Goal: Task Accomplishment & Management: Use online tool/utility

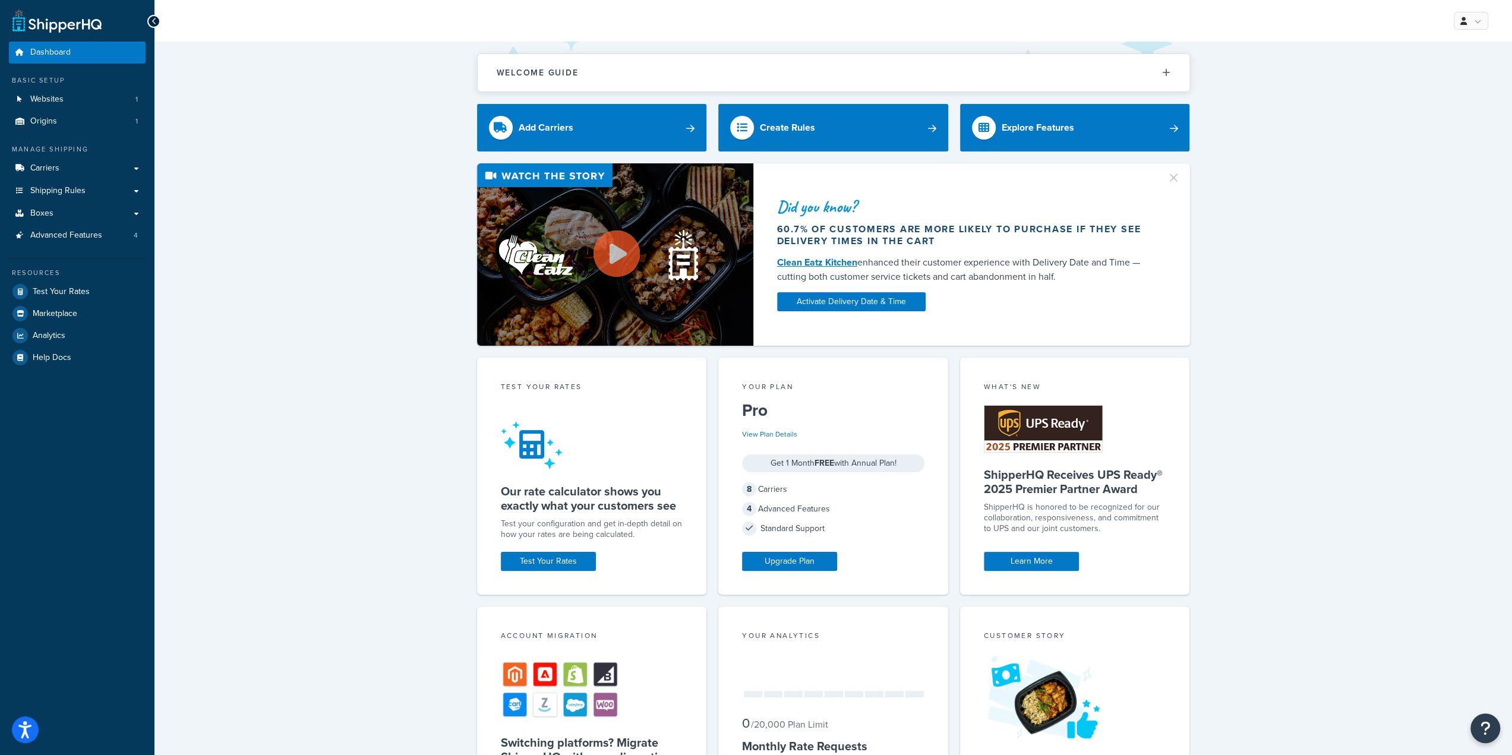
drag, startPoint x: 259, startPoint y: 207, endPoint x: 272, endPoint y: 205, distance: 13.3
click at [259, 207] on div "Did you know? 60.7% of customers are more likely to purchase if they see delive…" at bounding box center [833, 254] width 1310 height 182
click at [379, 225] on div "Did you know? 60.7% of customers are more likely to purchase if they see delive…" at bounding box center [833, 254] width 1310 height 182
click at [1309, 164] on div "Did you know? 60.7% of customers are more likely to purchase if they see delive…" at bounding box center [833, 254] width 1310 height 182
click at [866, 304] on link "Activate Delivery Date & Time" at bounding box center [851, 301] width 148 height 19
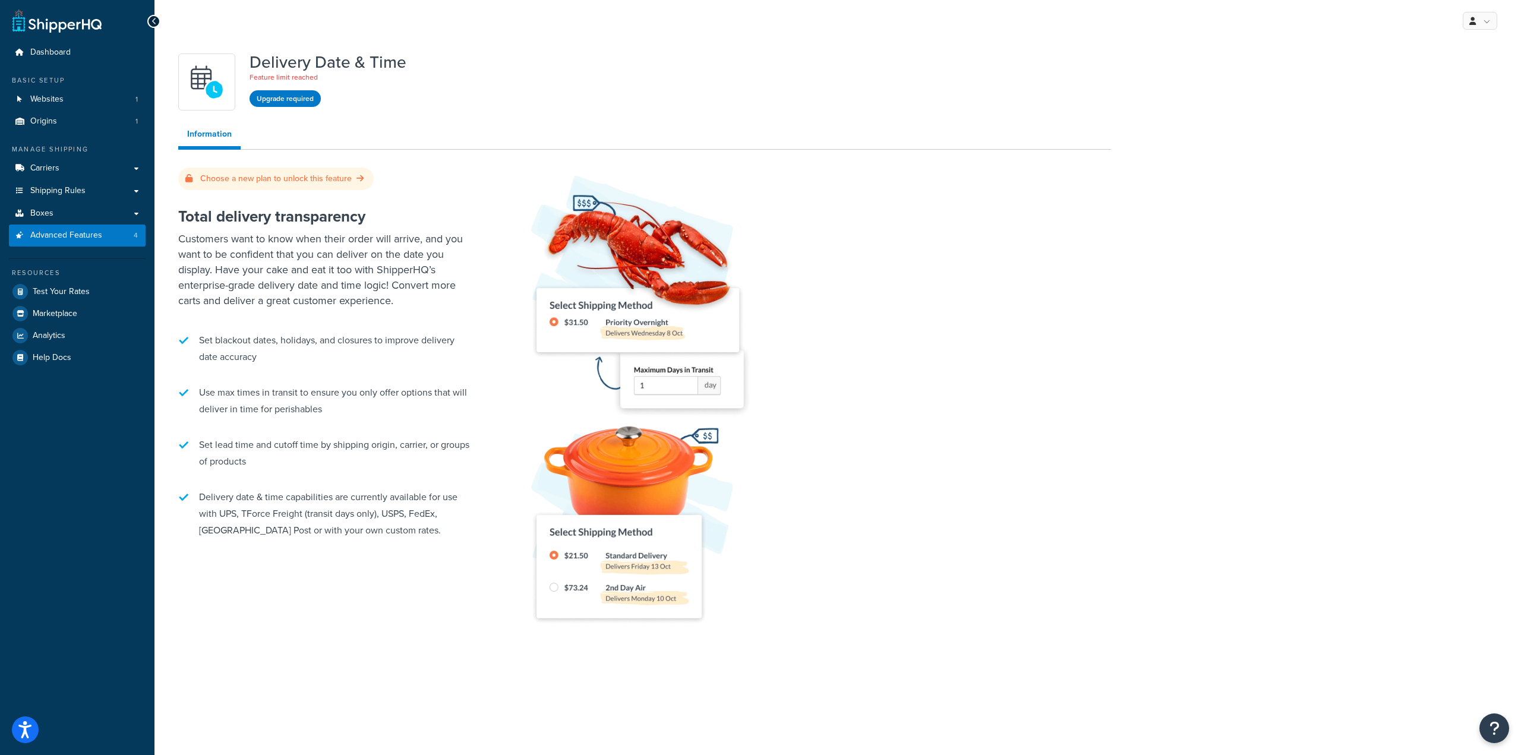
click at [989, 220] on div at bounding box center [811, 407] width 600 height 470
